Goal: Information Seeking & Learning: Learn about a topic

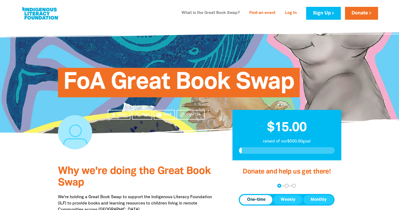
click at [208, 14] on link "What is the Great Book Swap?" at bounding box center [210, 13] width 65 height 8
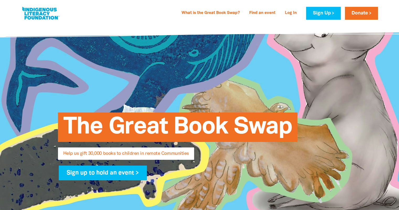
select select "AU"
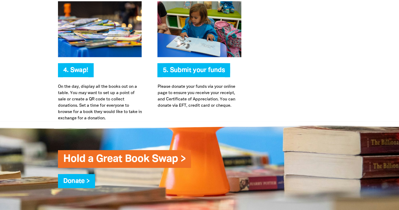
scroll to position [1223, 0]
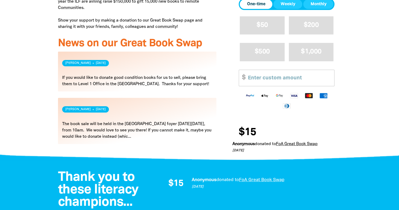
scroll to position [236, 0]
